Goal: Task Accomplishment & Management: Complete application form

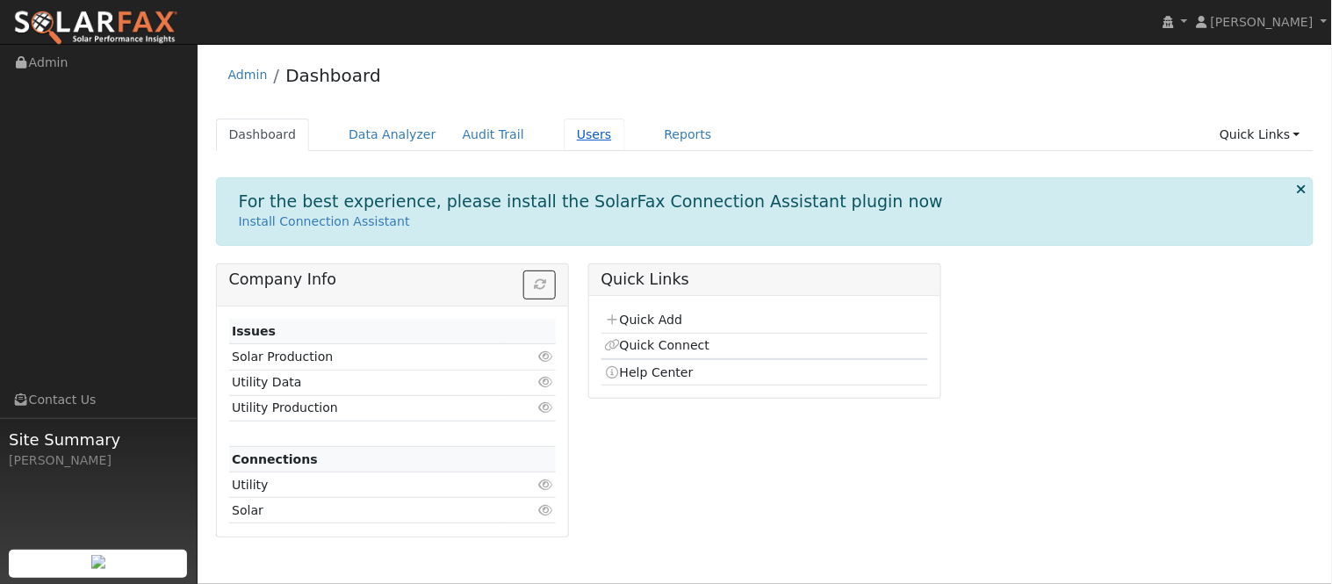
click at [583, 147] on link "Users" at bounding box center [594, 135] width 61 height 32
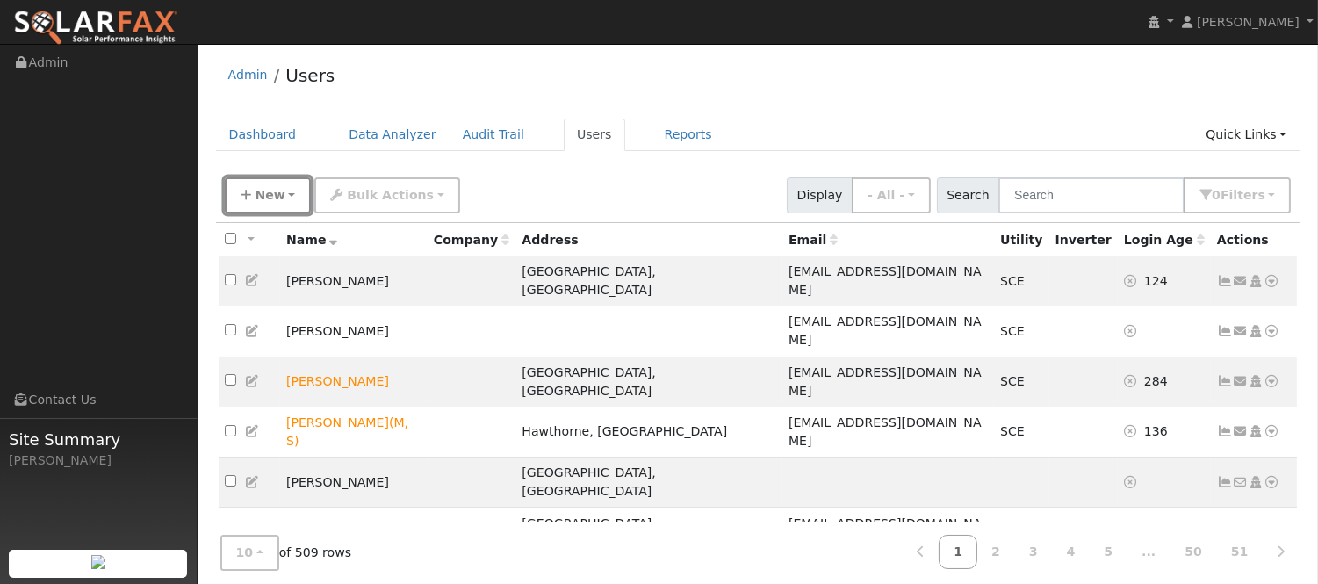
click at [287, 194] on button "New" at bounding box center [268, 195] width 87 height 36
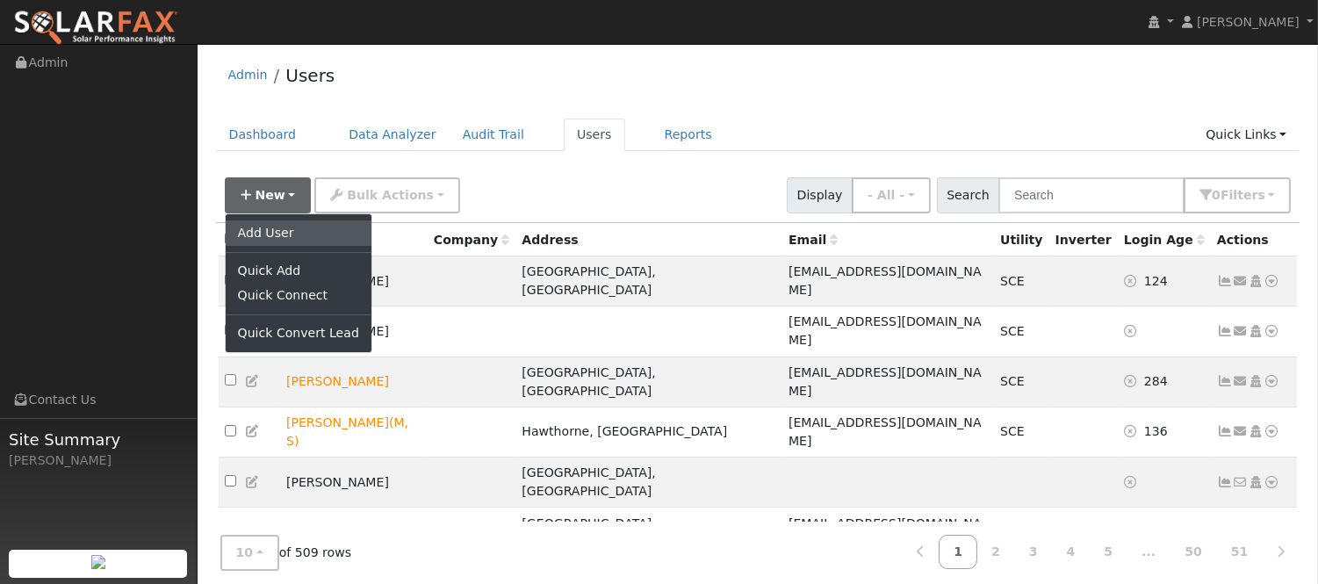
click at [294, 234] on link "Add User" at bounding box center [299, 232] width 146 height 25
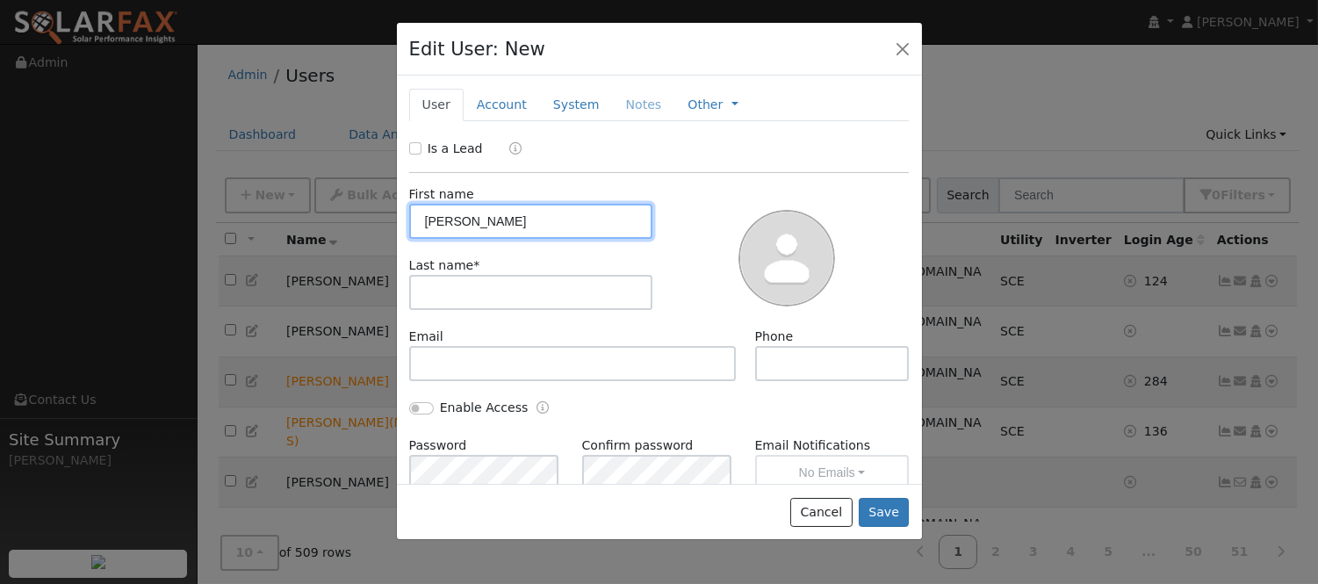
type input "[PERSON_NAME]"
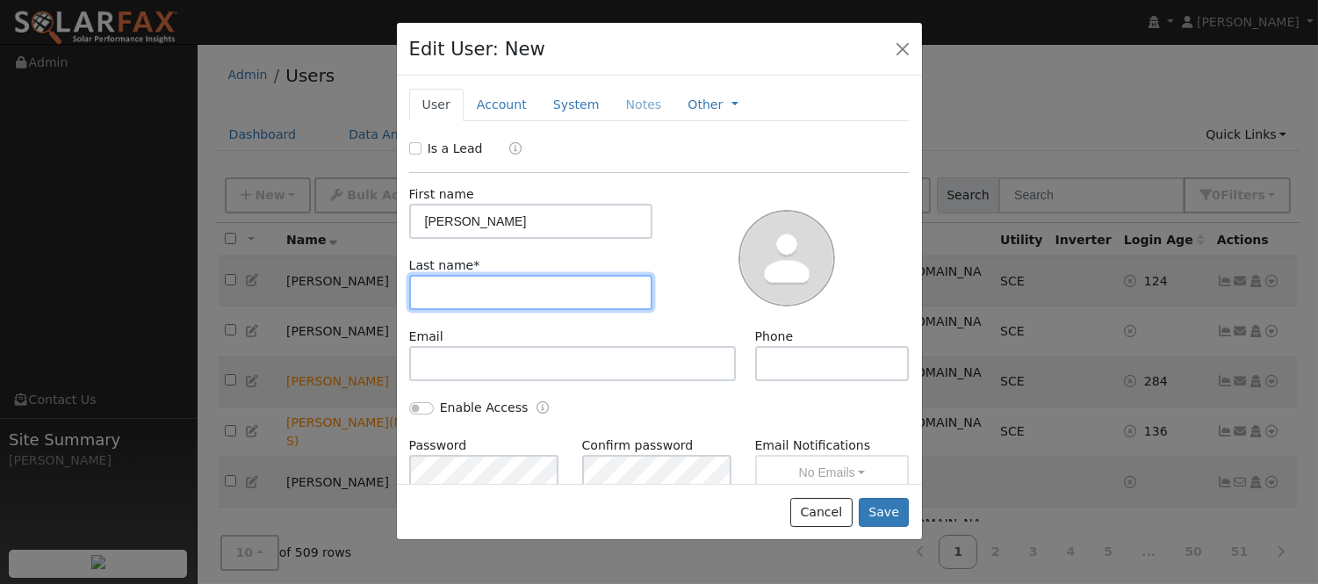
click at [604, 294] on input "text" at bounding box center [531, 292] width 244 height 35
type input "[PERSON_NAME]"
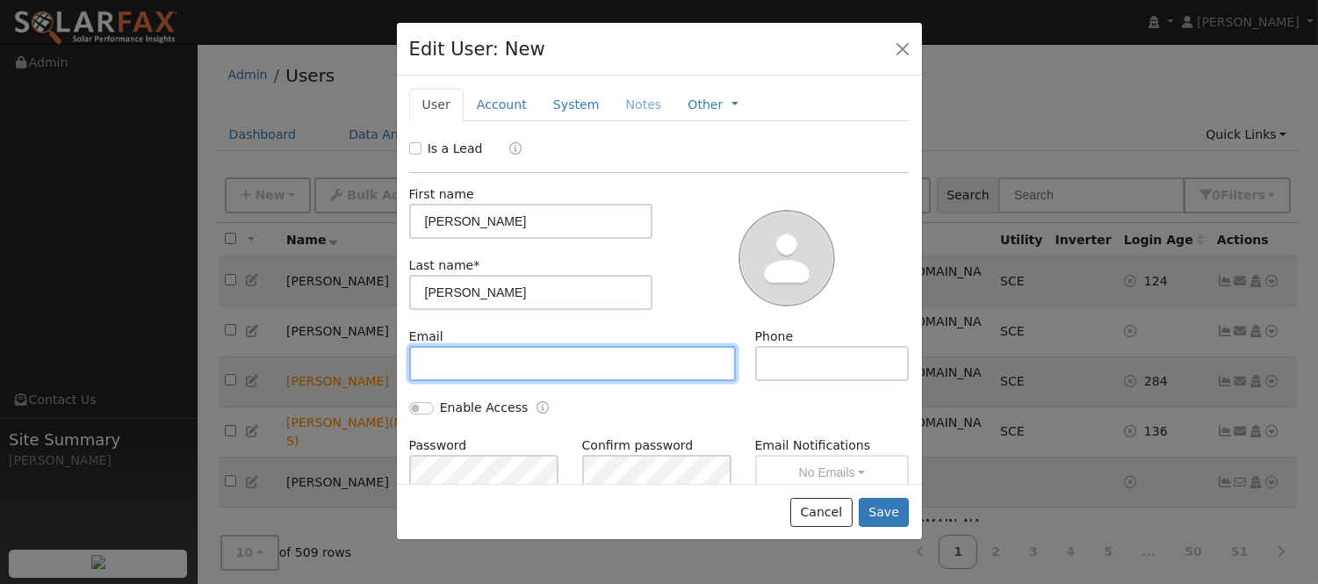
click at [475, 365] on input "text" at bounding box center [573, 363] width 328 height 35
paste input "[EMAIL_ADDRESS][DOMAIN_NAME]"
type input "[EMAIL_ADDRESS][DOMAIN_NAME]"
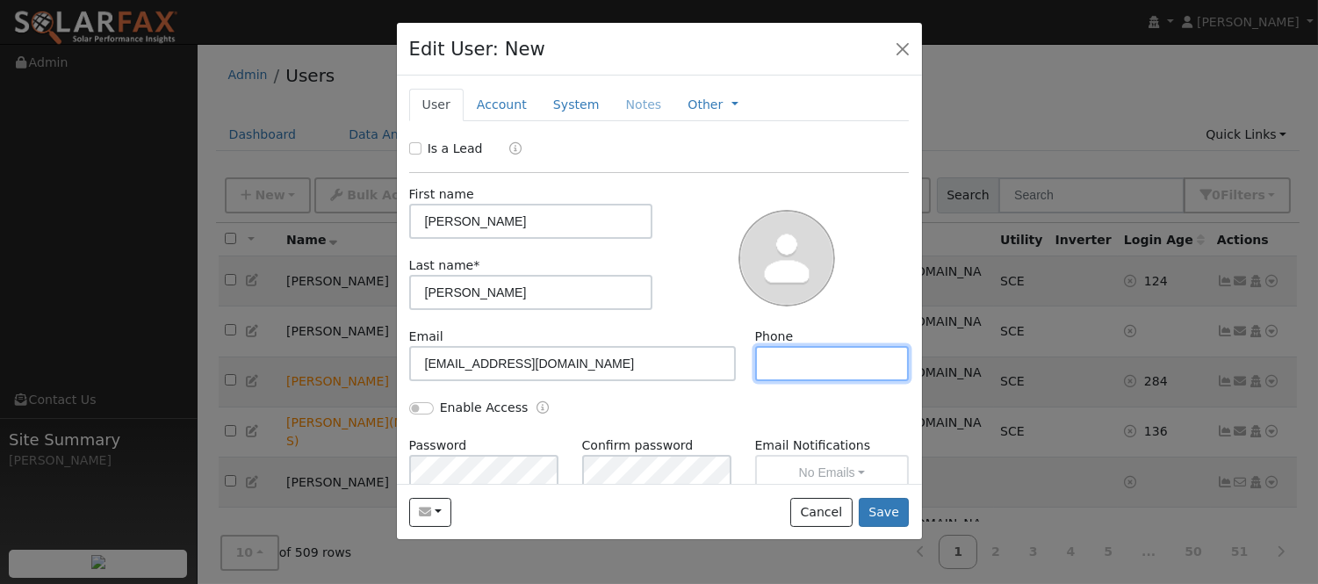
click at [782, 364] on input "text" at bounding box center [832, 363] width 155 height 35
paste input "[PHONE_NUMBER]"
type input "[PHONE_NUMBER]"
click at [516, 101] on link "Account" at bounding box center [502, 105] width 76 height 32
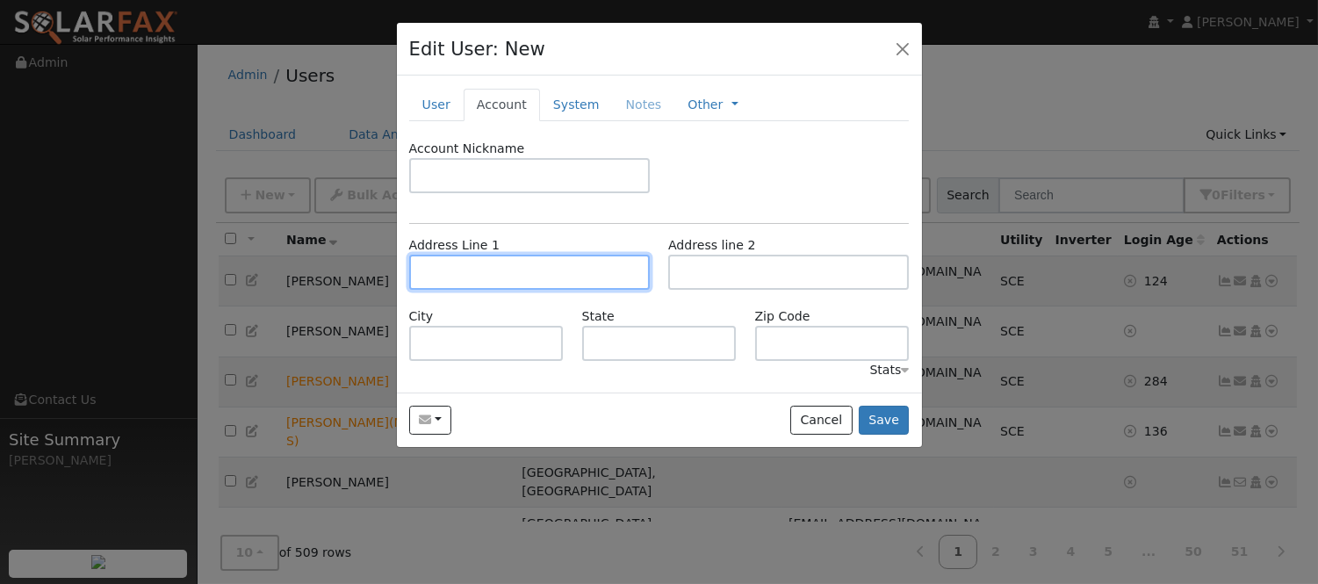
click at [527, 261] on input "text" at bounding box center [529, 272] width 241 height 35
paste input "[STREET_ADDRESS]"
type input "[STREET_ADDRESS]"
type input "Victorville"
type input "CA"
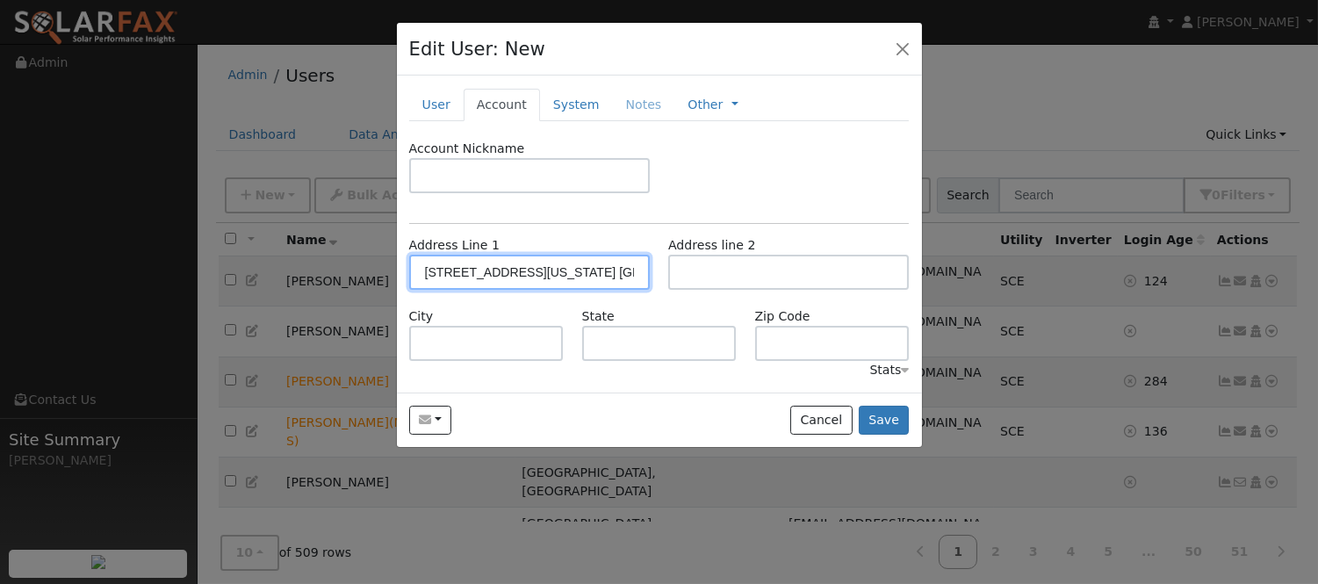
type input "92392"
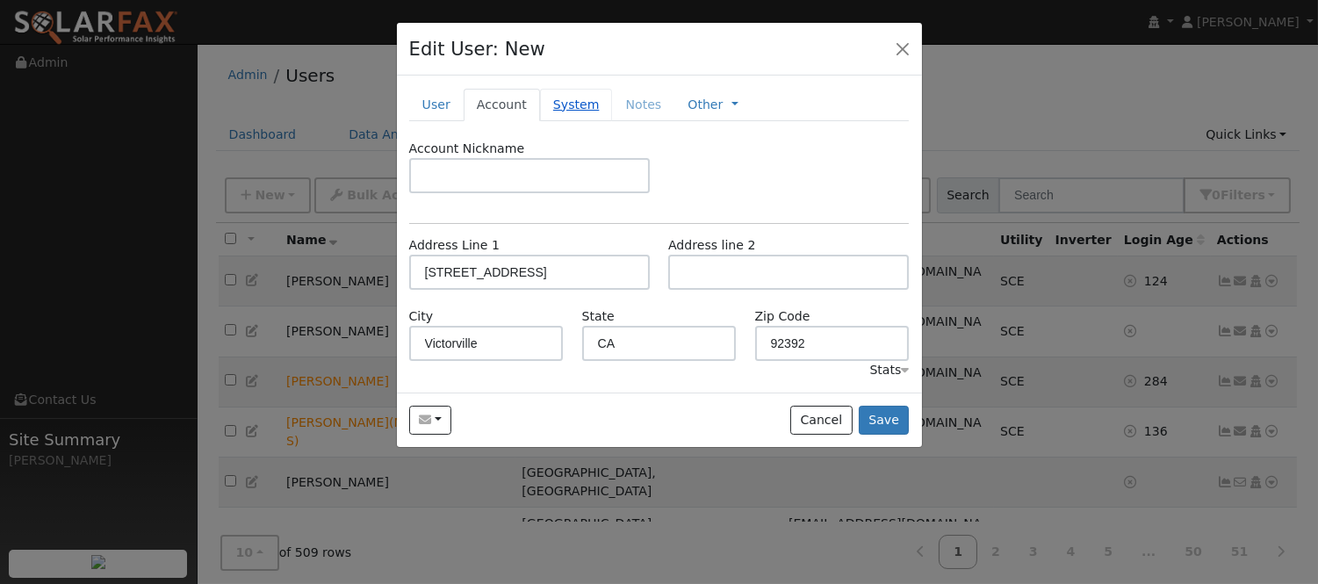
click at [569, 103] on link "System" at bounding box center [576, 105] width 73 height 32
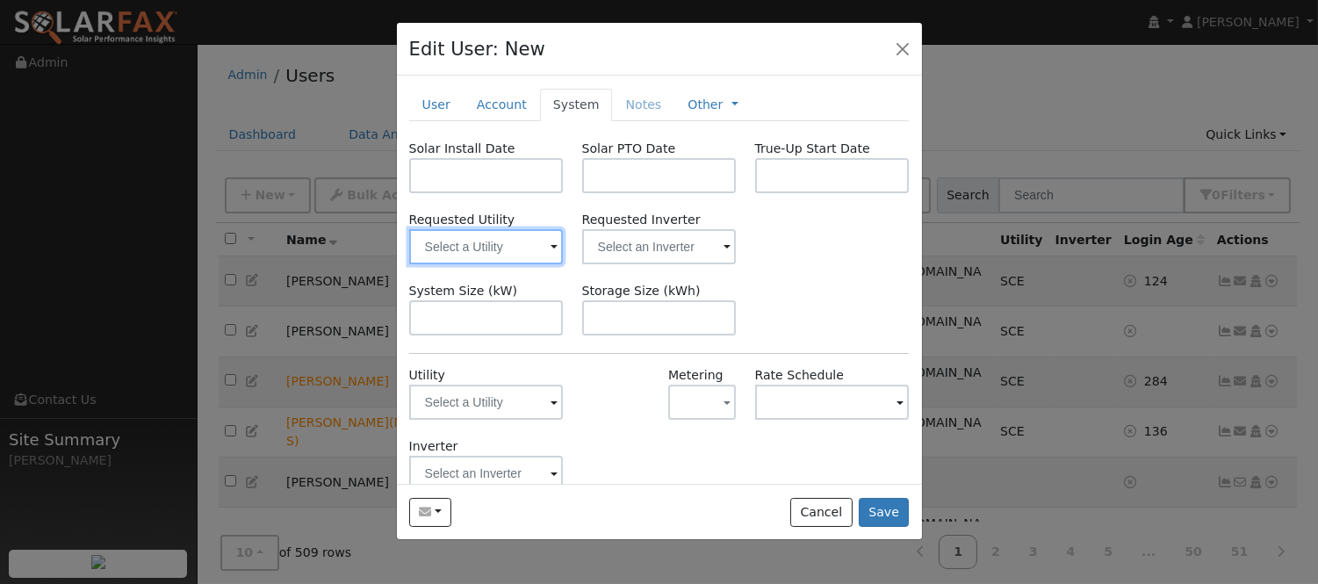
click at [483, 237] on input "text" at bounding box center [486, 246] width 155 height 35
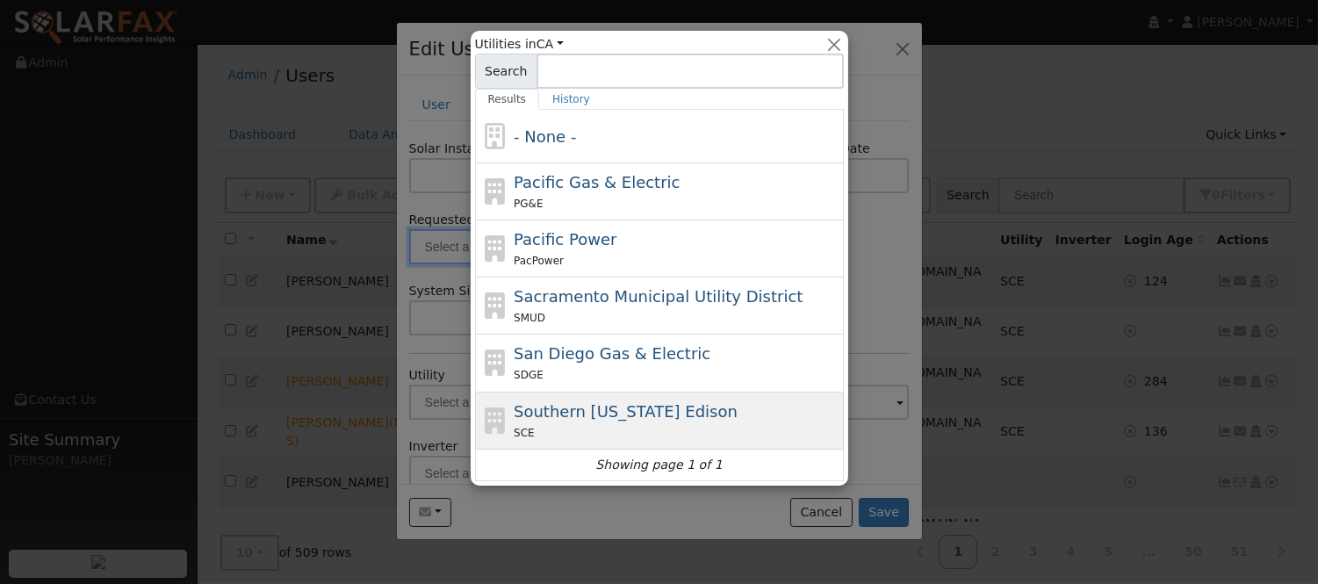
click at [660, 434] on div "SCE" at bounding box center [677, 432] width 326 height 18
type input "Southern [US_STATE] Edison"
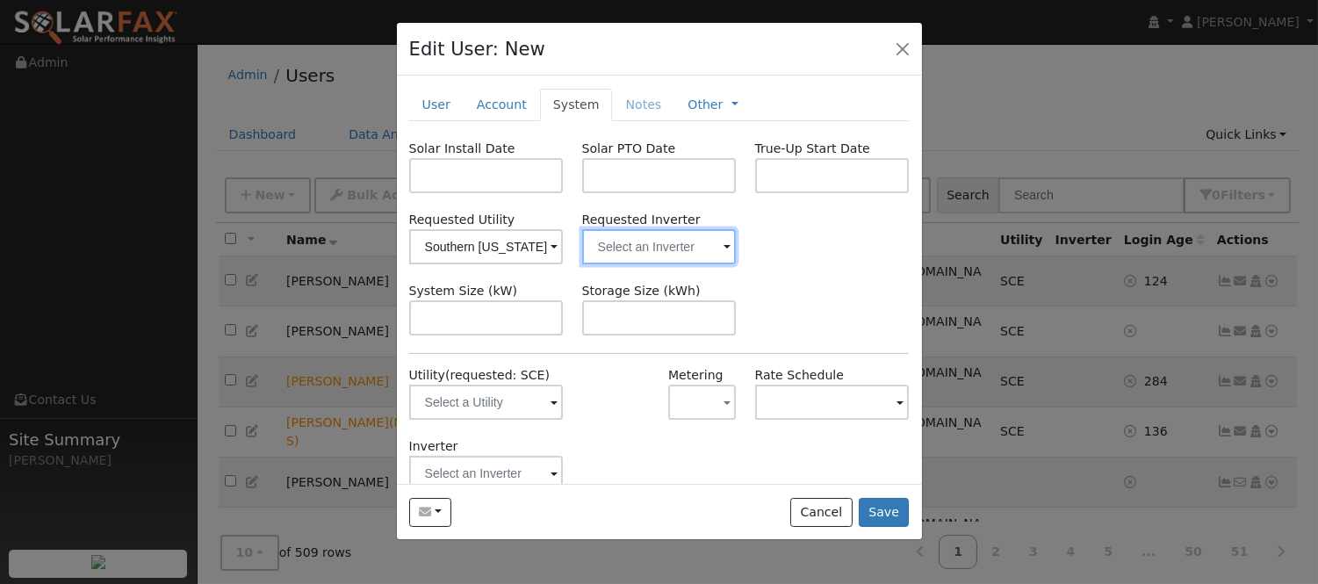
click at [602, 242] on input "text" at bounding box center [659, 246] width 155 height 35
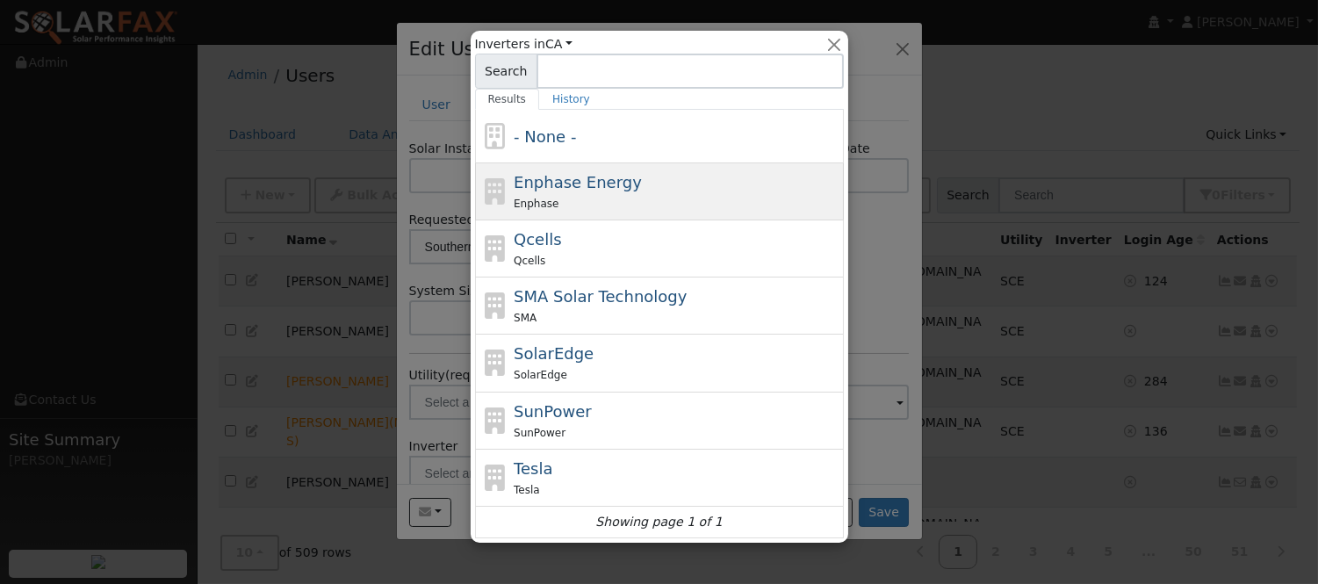
click at [661, 189] on div "Enphase Energy Enphase" at bounding box center [677, 191] width 326 height 42
type input "Enphase Energy"
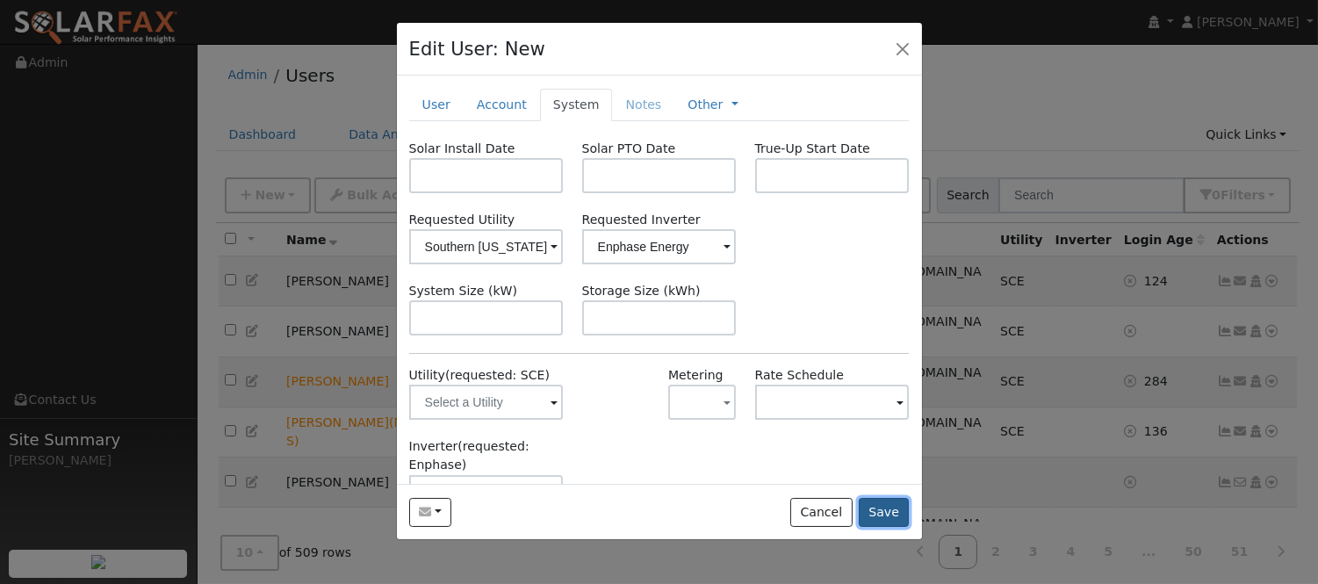
click at [879, 515] on button "Save" at bounding box center [884, 513] width 51 height 30
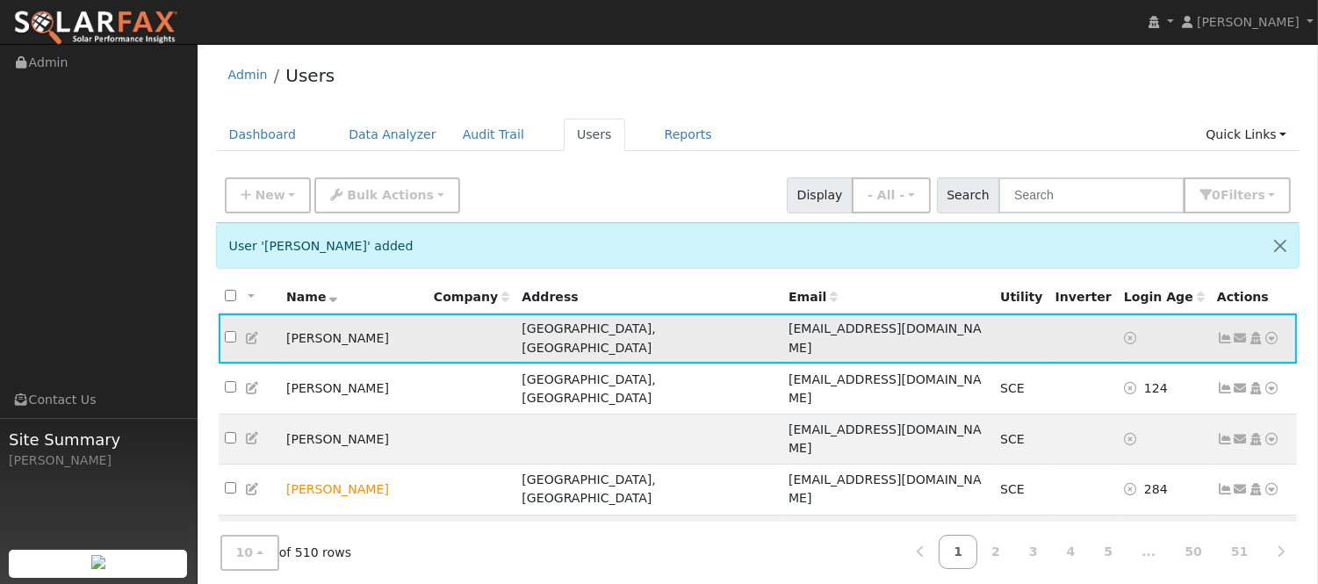
click at [1269, 332] on icon at bounding box center [1273, 338] width 16 height 12
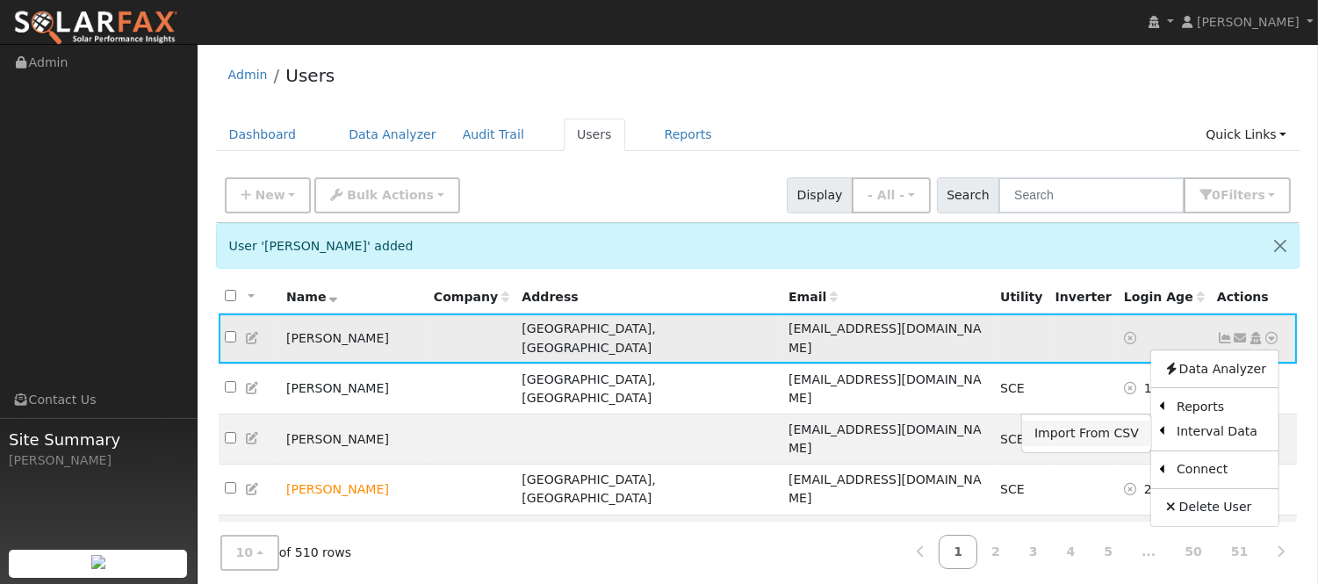
click at [1104, 427] on link "Import From CSV" at bounding box center [1086, 433] width 129 height 25
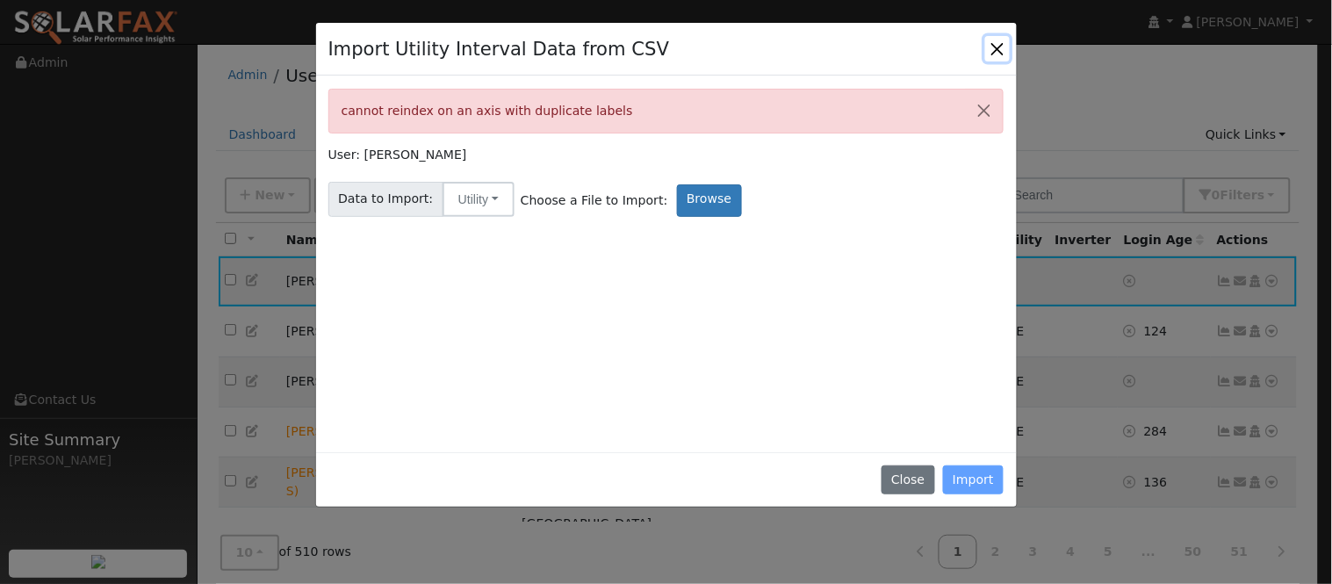
click at [992, 57] on button "Close" at bounding box center [997, 48] width 25 height 25
